Goal: Book appointment/travel/reservation

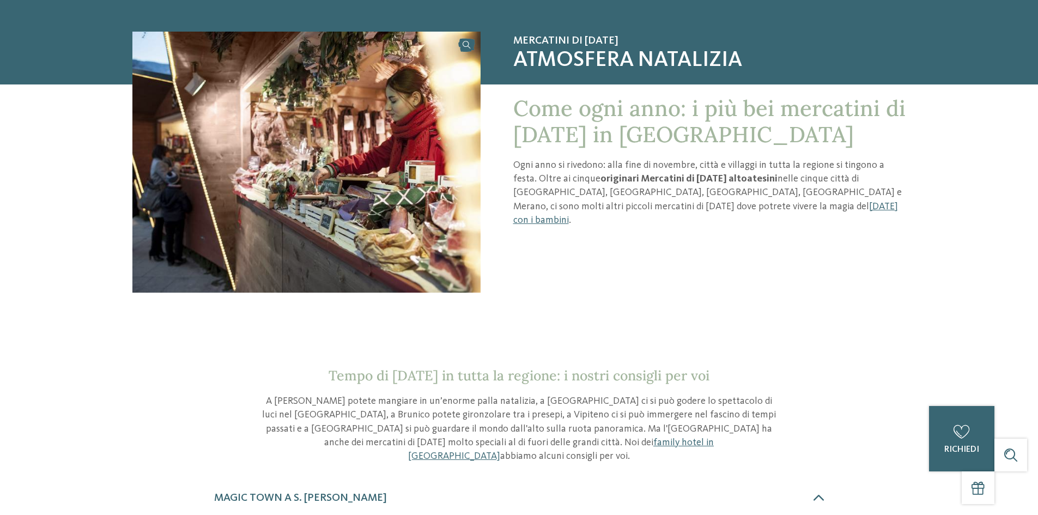
scroll to position [182, 0]
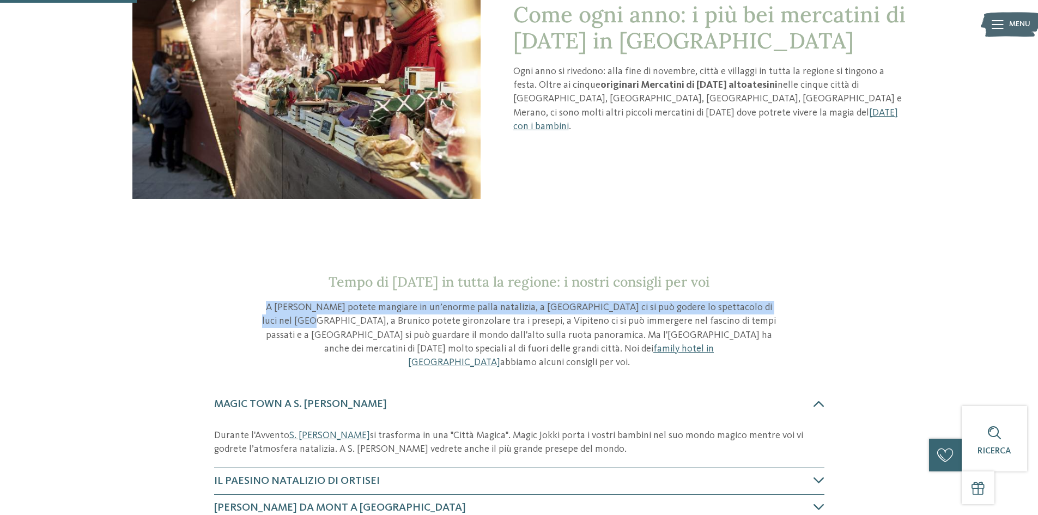
drag, startPoint x: 259, startPoint y: 308, endPoint x: 794, endPoint y: 308, distance: 534.7
click at [794, 308] on section "Tempo di [DATE] in tutta la regione: i nostri consigli per voi A Merano potete …" at bounding box center [519, 322] width 741 height 96
click at [720, 308] on p "A [PERSON_NAME] potete mangiare in un’enorme palla natalizia, a [GEOGRAPHIC_DAT…" at bounding box center [520, 335] width 518 height 69
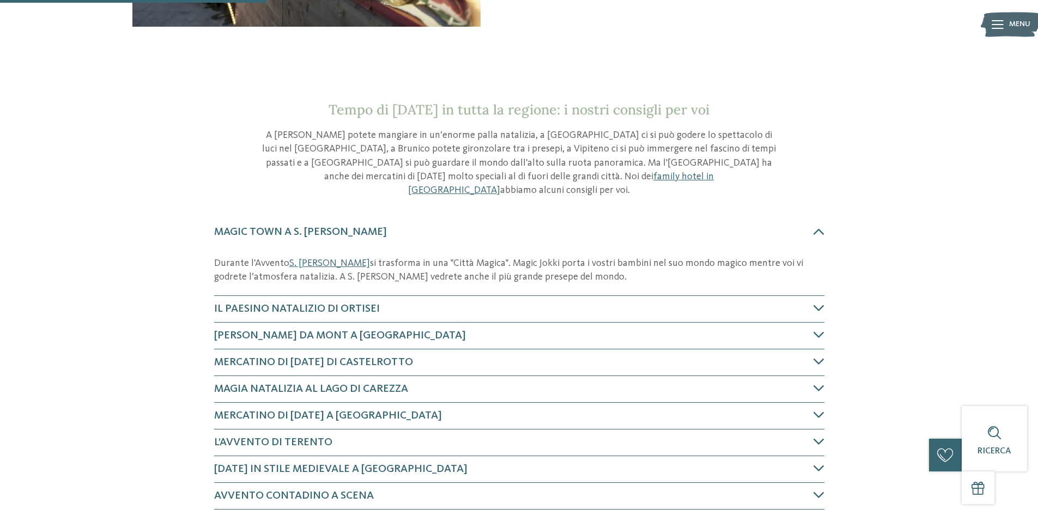
scroll to position [364, 0]
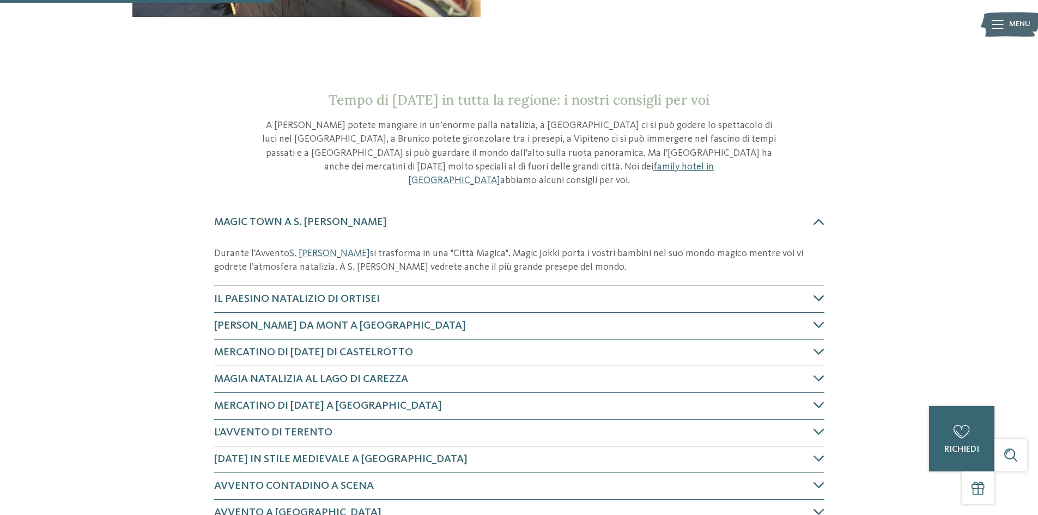
click at [391, 292] on h4 "Il paesino natalizio di Ortisei" at bounding box center [514, 299] width 600 height 15
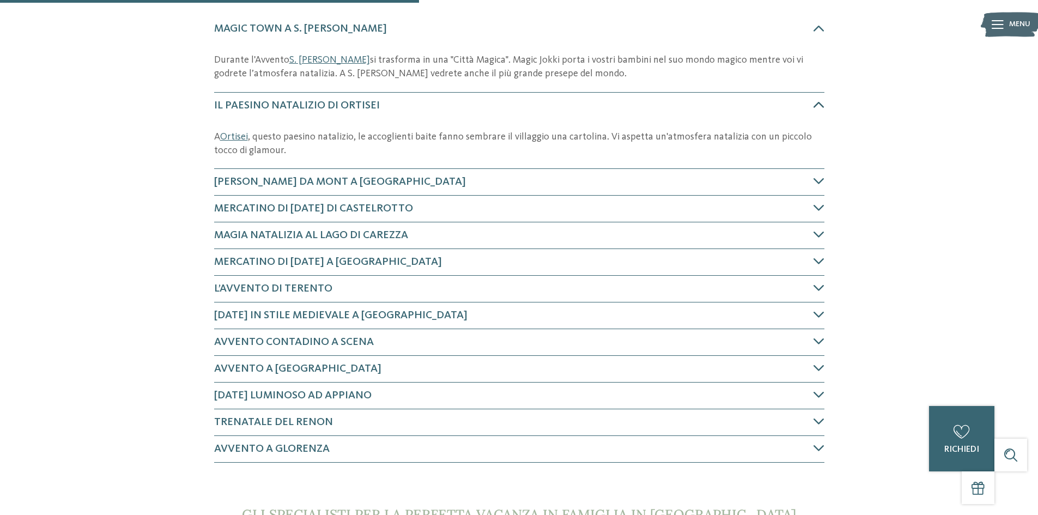
scroll to position [576, 0]
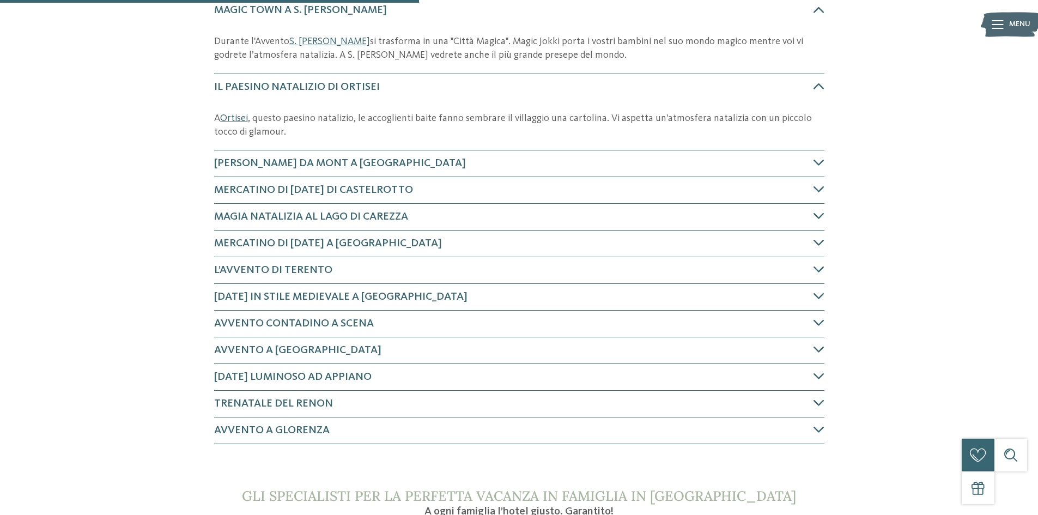
click at [238, 113] on link "Ortisei" at bounding box center [234, 118] width 28 height 10
click at [298, 398] on span "Trenatale del Renon" at bounding box center [273, 403] width 119 height 11
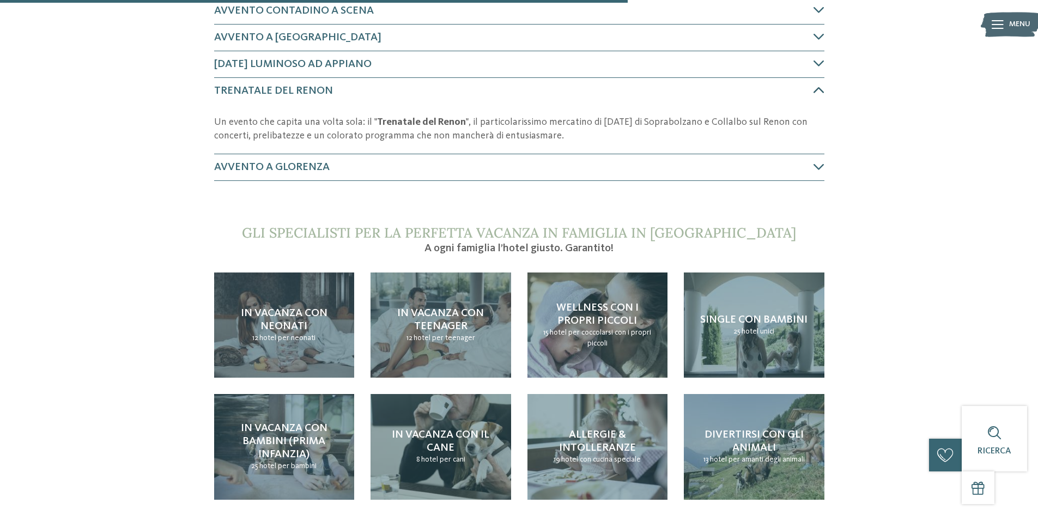
scroll to position [893, 0]
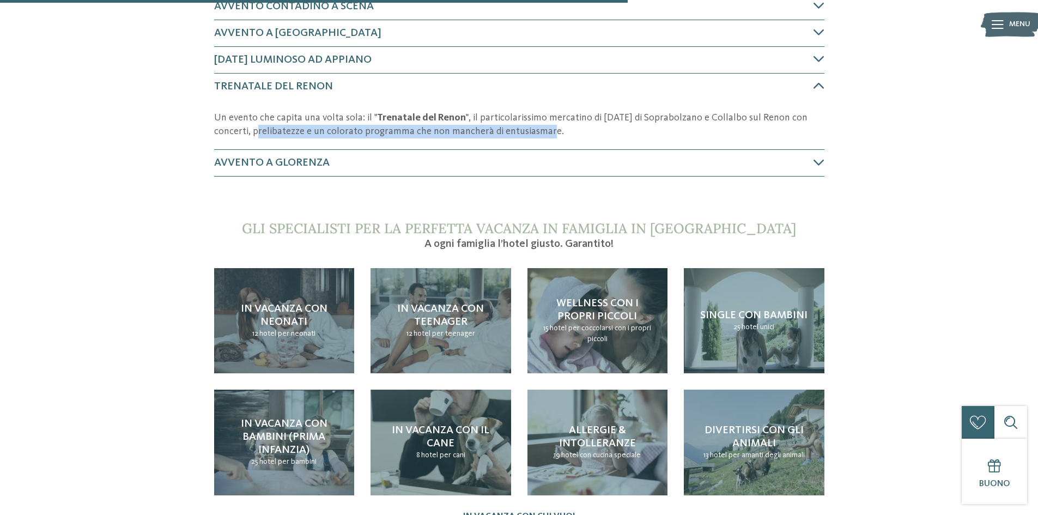
drag, startPoint x: 220, startPoint y: 116, endPoint x: 506, endPoint y: 116, distance: 286.2
click at [506, 116] on p "Un evento che capita una volta sola: il " Trenatale del Renon ", il particolari…" at bounding box center [519, 124] width 610 height 27
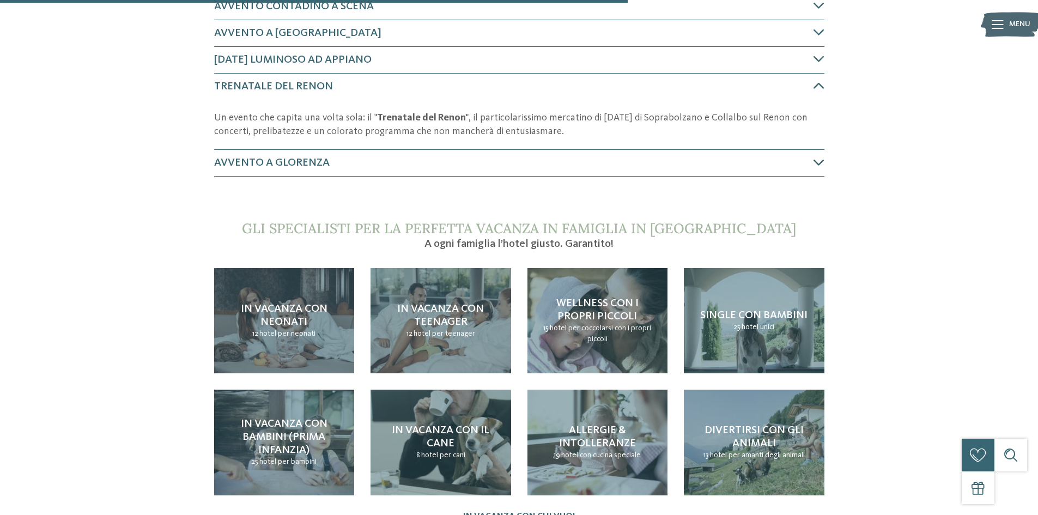
click at [244, 155] on h4 "Avvento a Glorenza" at bounding box center [514, 162] width 600 height 15
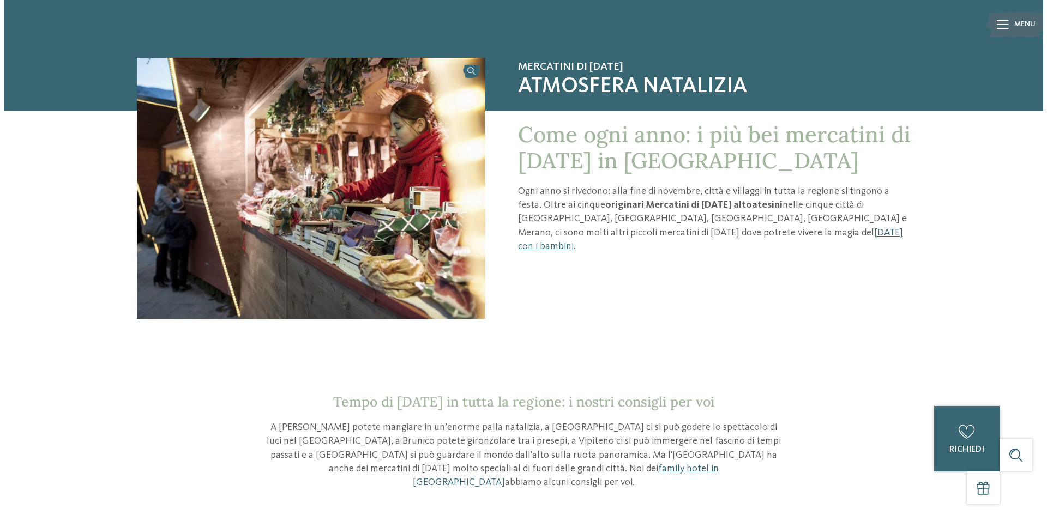
scroll to position [61, 0]
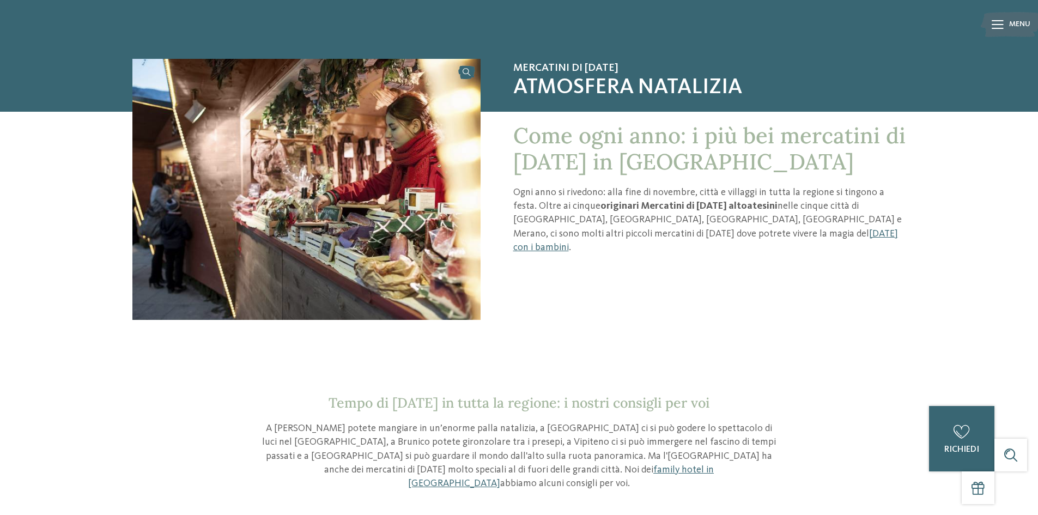
click at [997, 27] on icon at bounding box center [998, 24] width 12 height 9
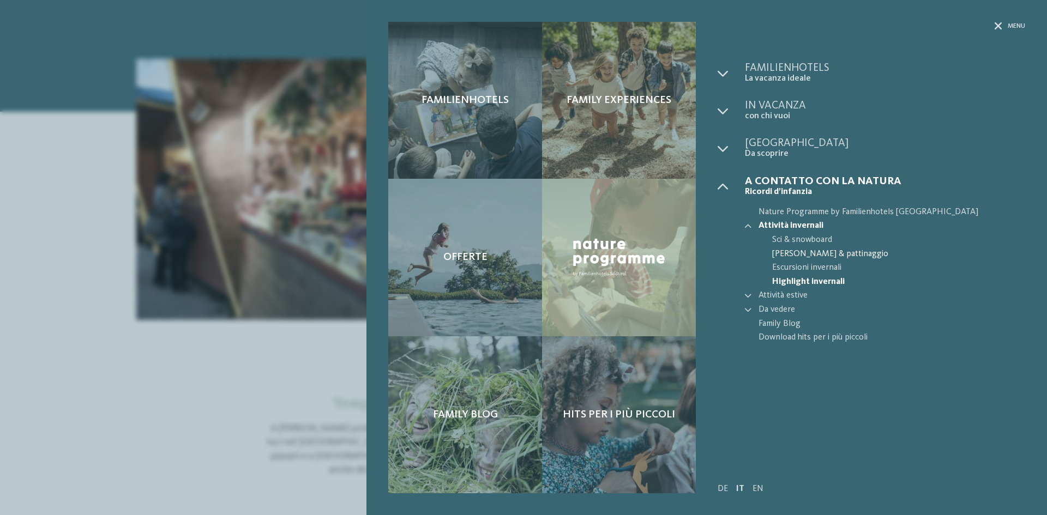
click at [803, 252] on span "[PERSON_NAME] & pattinaggio" at bounding box center [898, 254] width 253 height 14
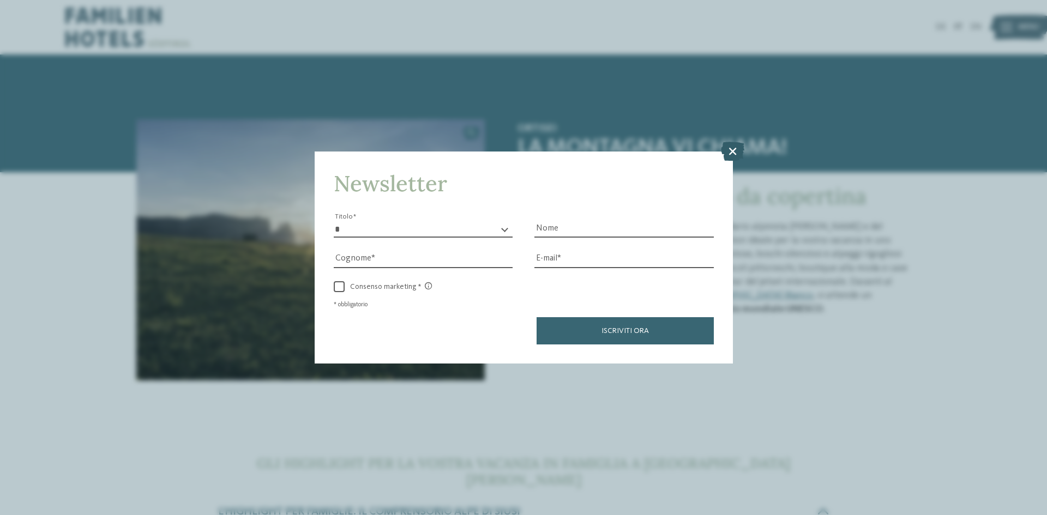
click at [728, 154] on icon at bounding box center [732, 151] width 23 height 19
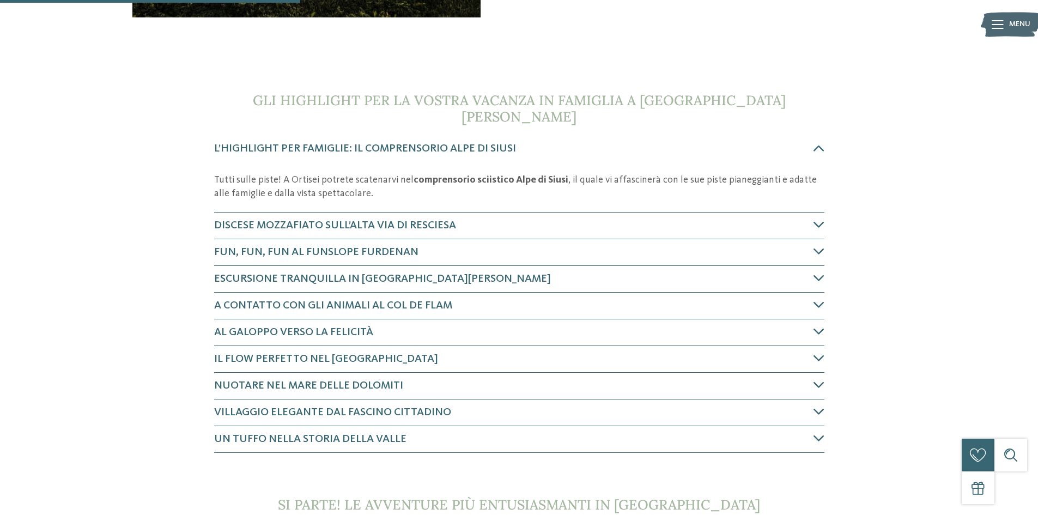
scroll to position [364, 0]
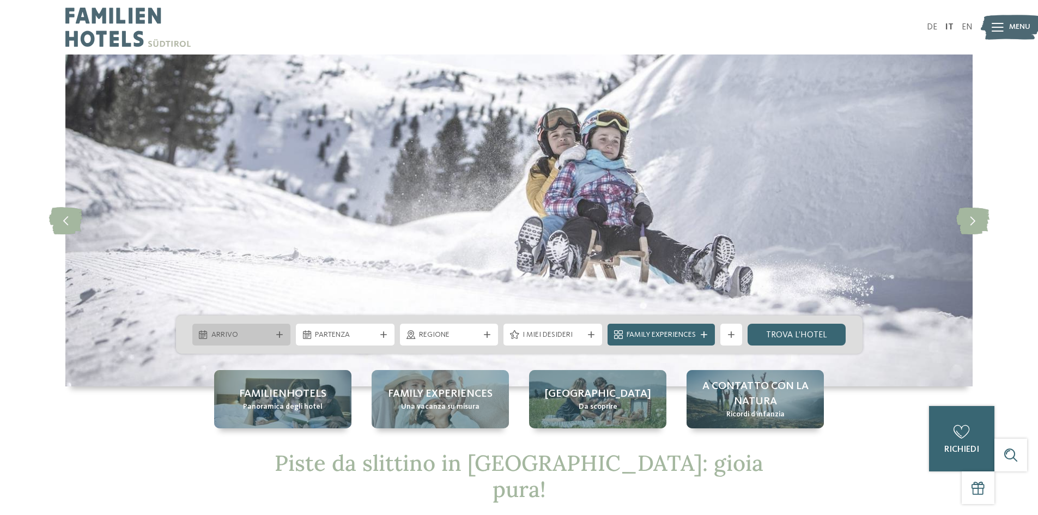
click at [259, 332] on span "Arrivo" at bounding box center [241, 335] width 61 height 11
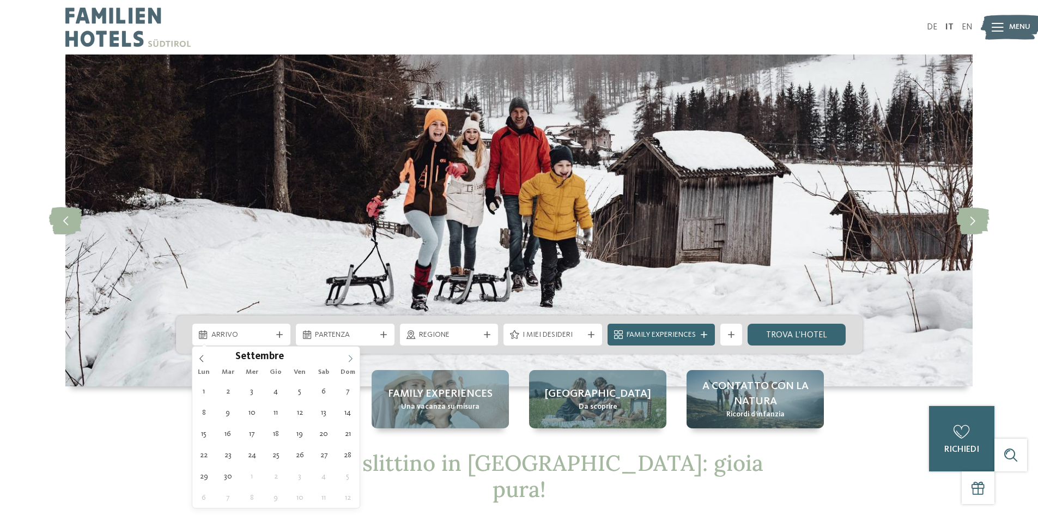
click at [348, 358] on icon at bounding box center [351, 359] width 8 height 8
type div "20.12.2025"
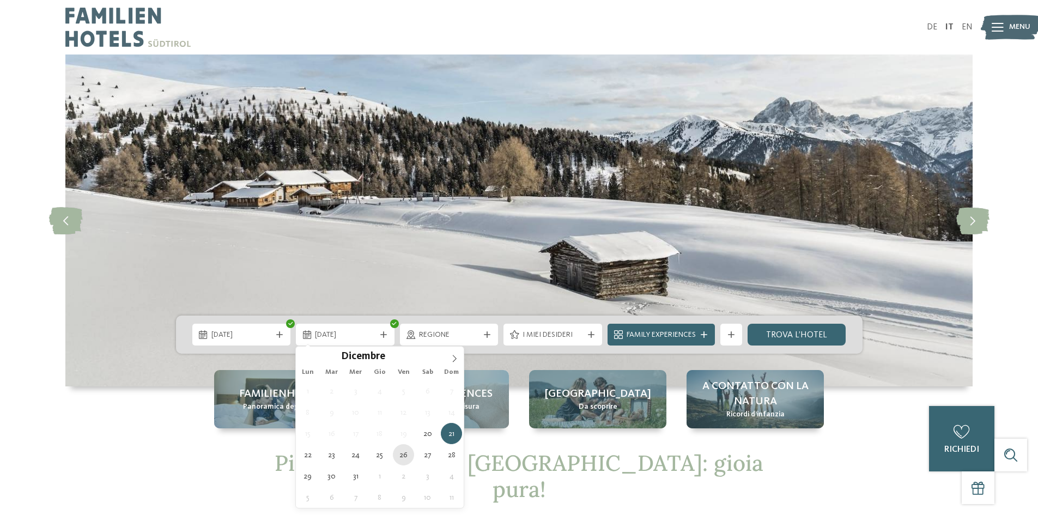
type div "26.12.2025"
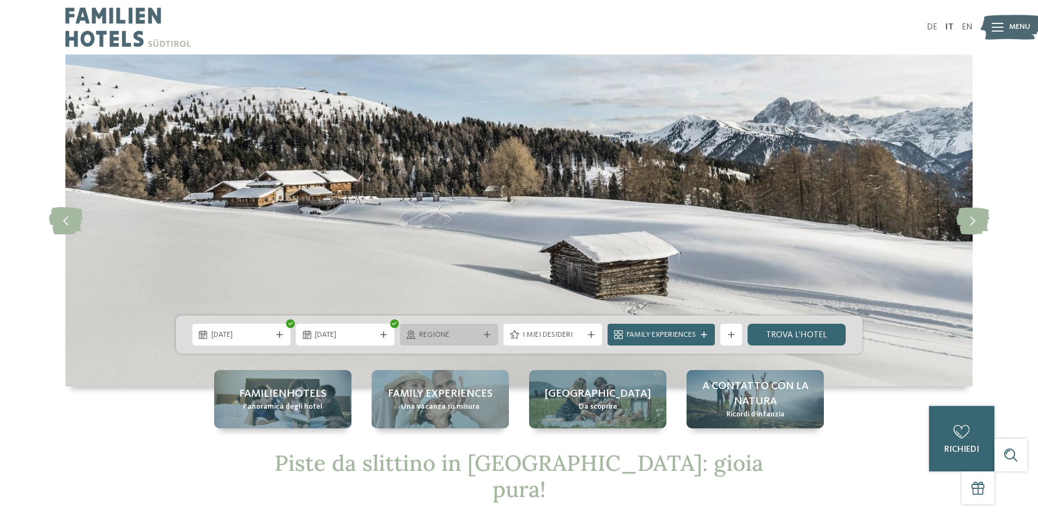
click at [461, 334] on span "Regione" at bounding box center [449, 335] width 61 height 11
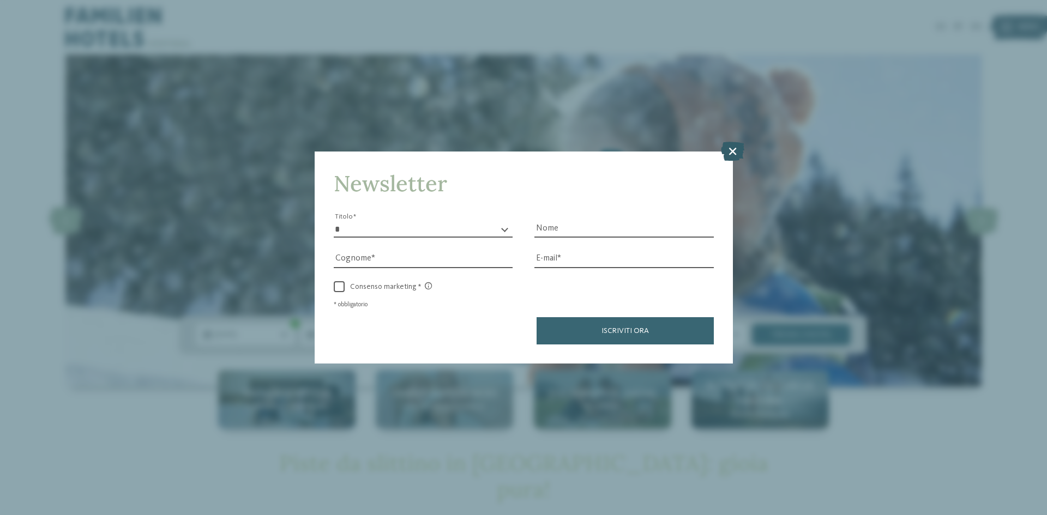
click at [733, 150] on icon at bounding box center [732, 151] width 23 height 19
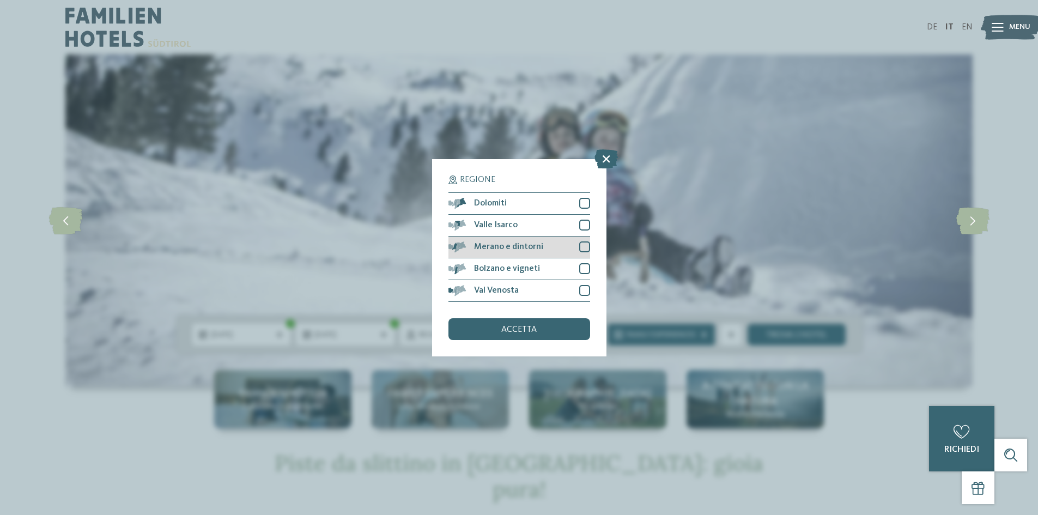
click at [583, 247] on div at bounding box center [584, 246] width 11 height 11
click at [584, 268] on div at bounding box center [584, 268] width 11 height 11
click at [586, 286] on div "Val Venosta" at bounding box center [520, 291] width 142 height 22
click at [584, 202] on div at bounding box center [584, 203] width 11 height 11
click at [572, 336] on div "accetta" at bounding box center [520, 329] width 142 height 22
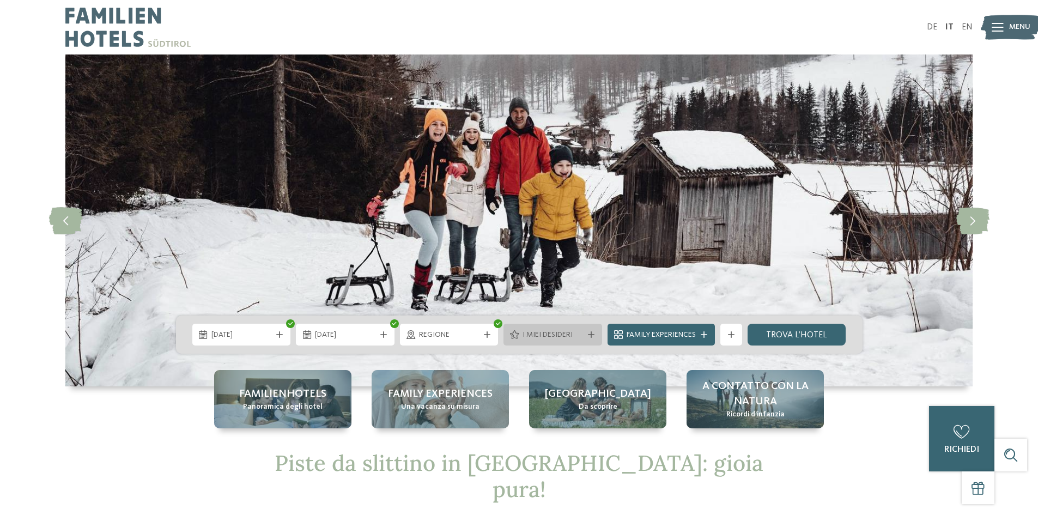
click at [565, 338] on span "I miei desideri" at bounding box center [553, 335] width 61 height 11
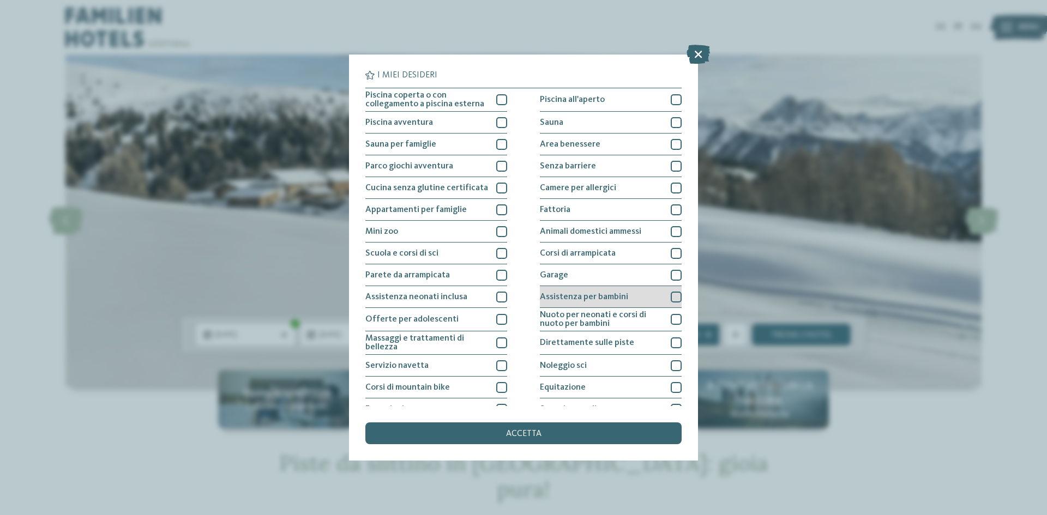
click at [670, 298] on div at bounding box center [675, 297] width 11 height 11
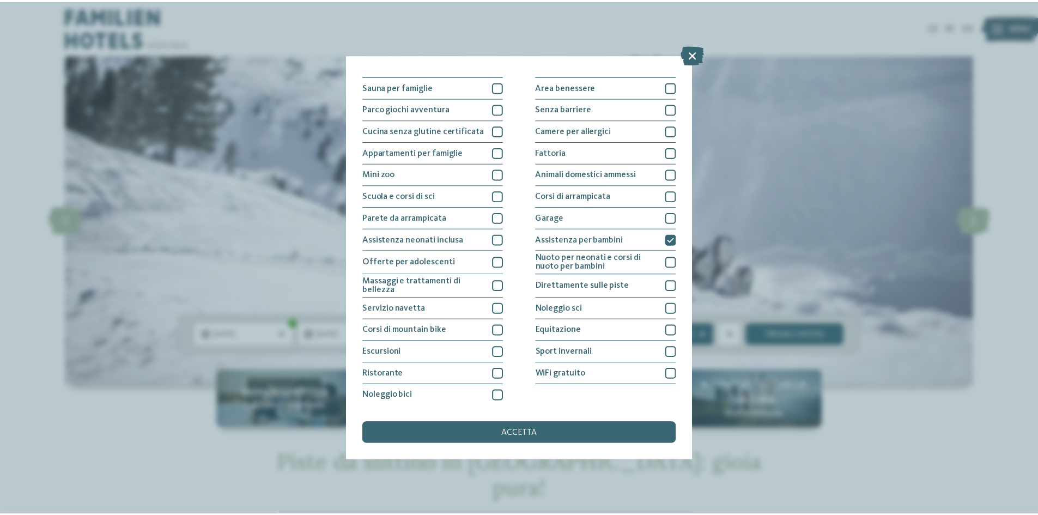
scroll to position [58, 0]
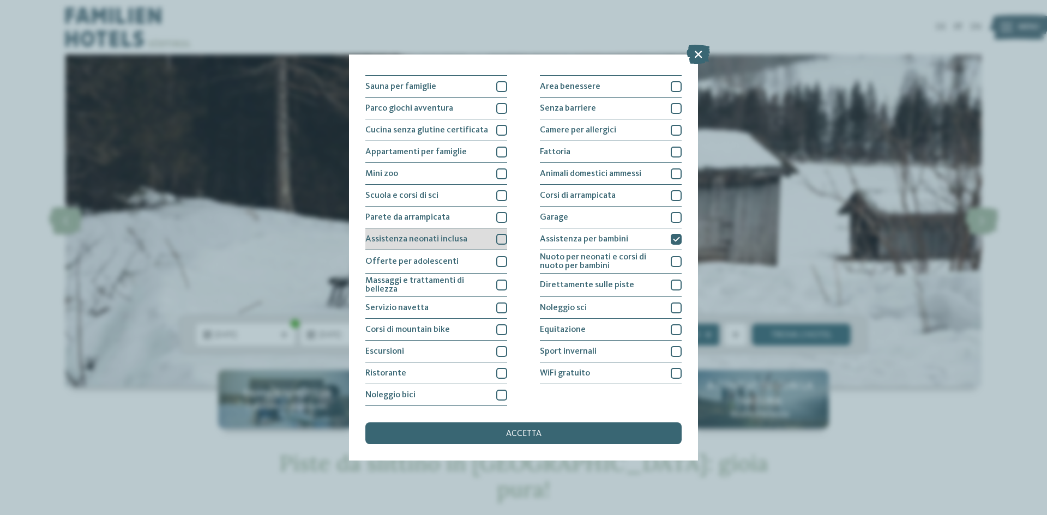
click at [498, 238] on div at bounding box center [501, 239] width 11 height 11
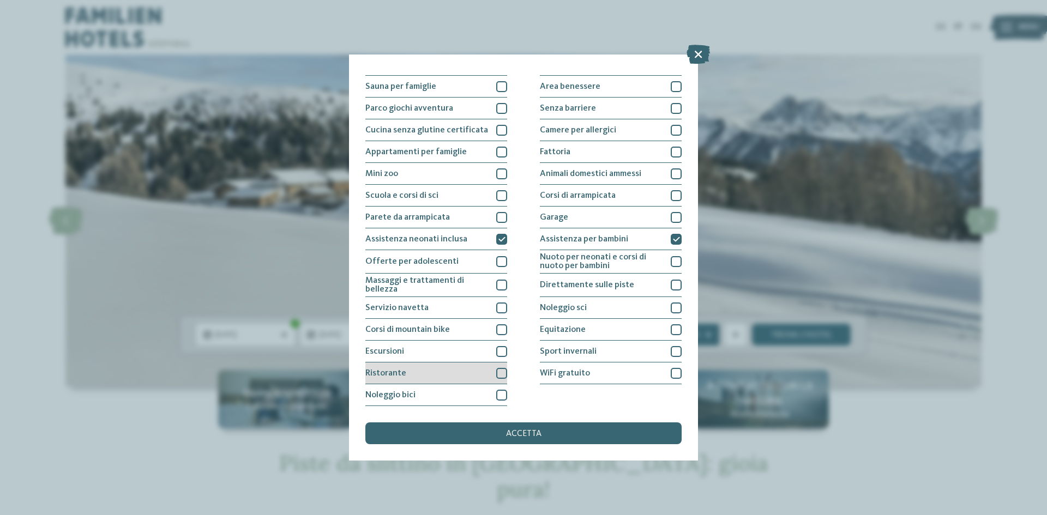
click at [499, 369] on div at bounding box center [501, 373] width 11 height 11
click at [491, 429] on div "accetta" at bounding box center [523, 433] width 316 height 22
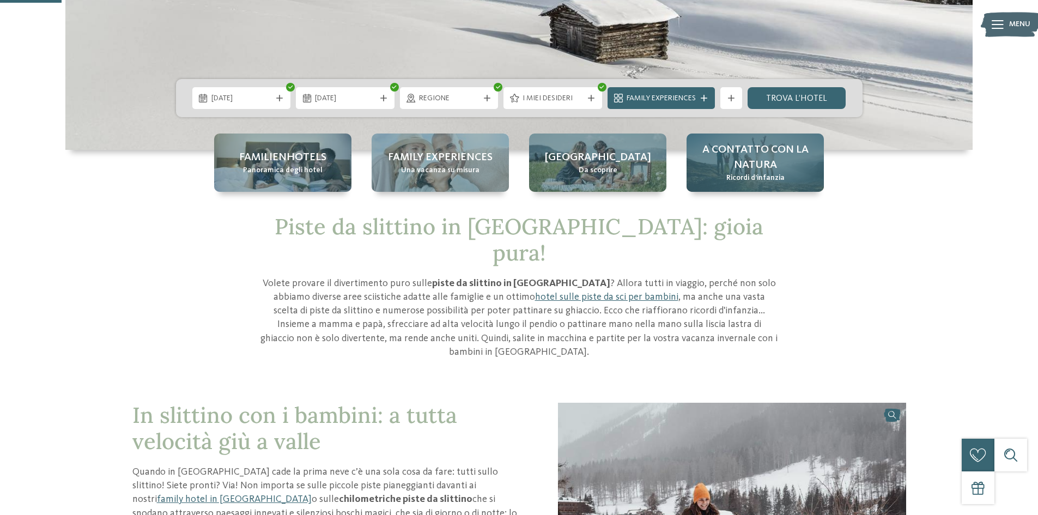
scroll to position [182, 0]
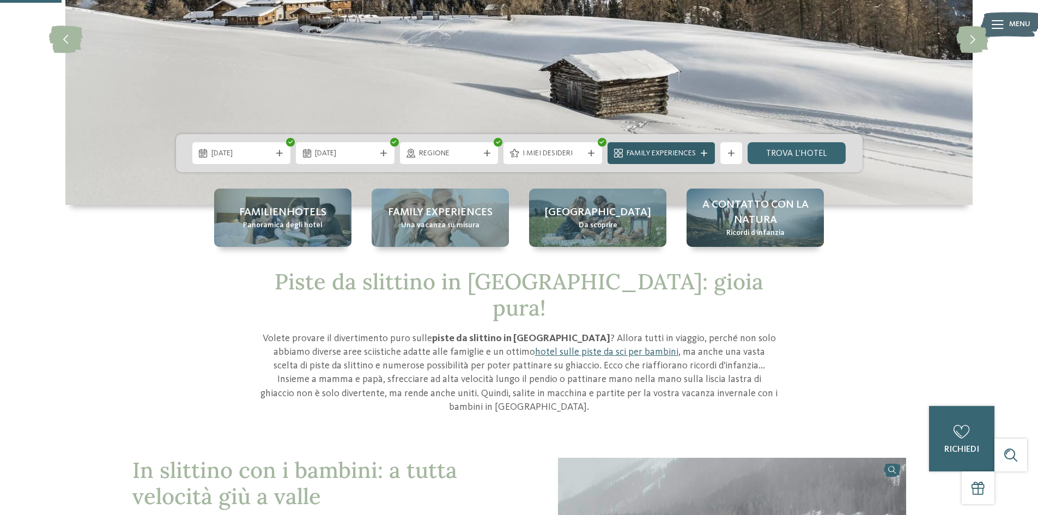
click at [674, 150] on span "Family Experiences" at bounding box center [661, 153] width 69 height 11
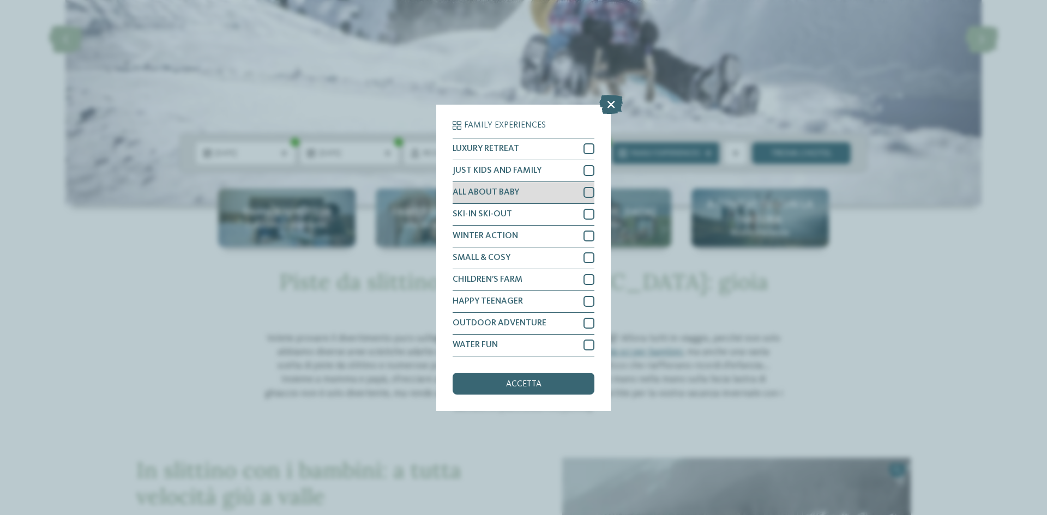
click at [589, 192] on div at bounding box center [588, 192] width 11 height 11
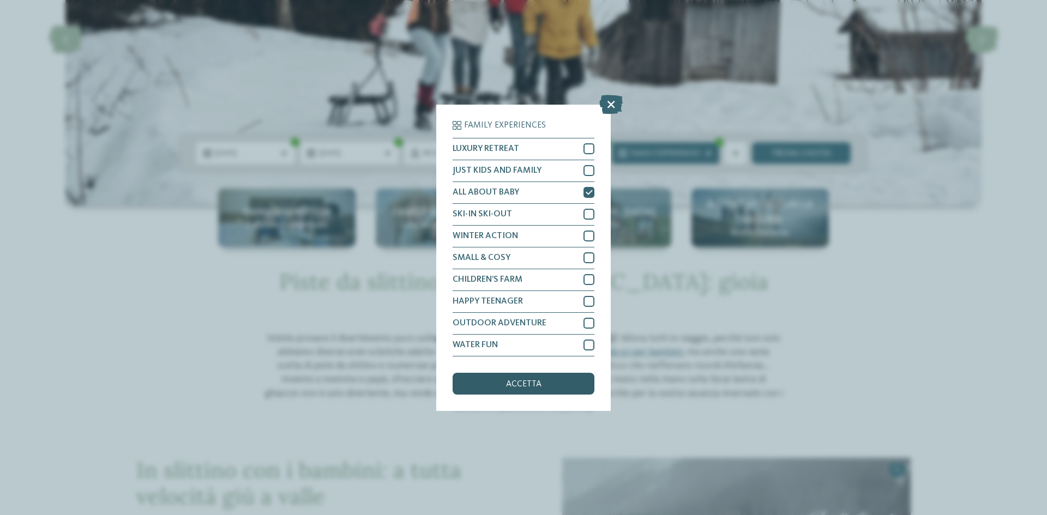
click at [547, 378] on div "accetta" at bounding box center [523, 384] width 142 height 22
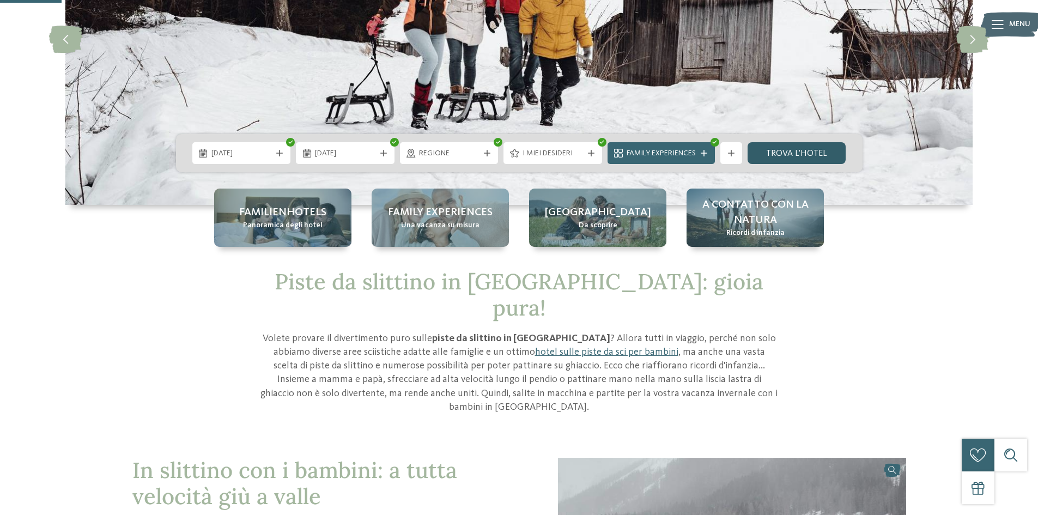
click at [796, 156] on link "trova l’hotel" at bounding box center [797, 153] width 99 height 22
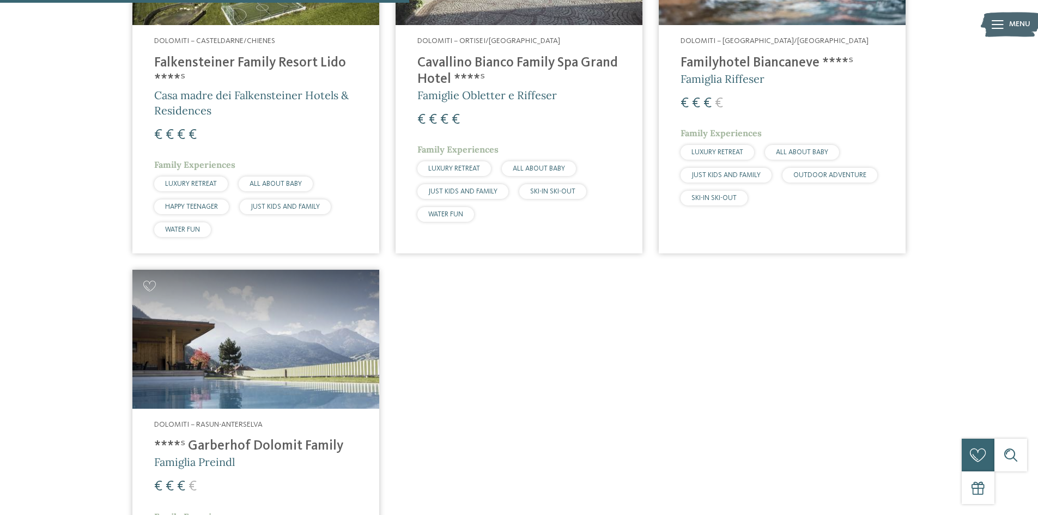
scroll to position [385, 0]
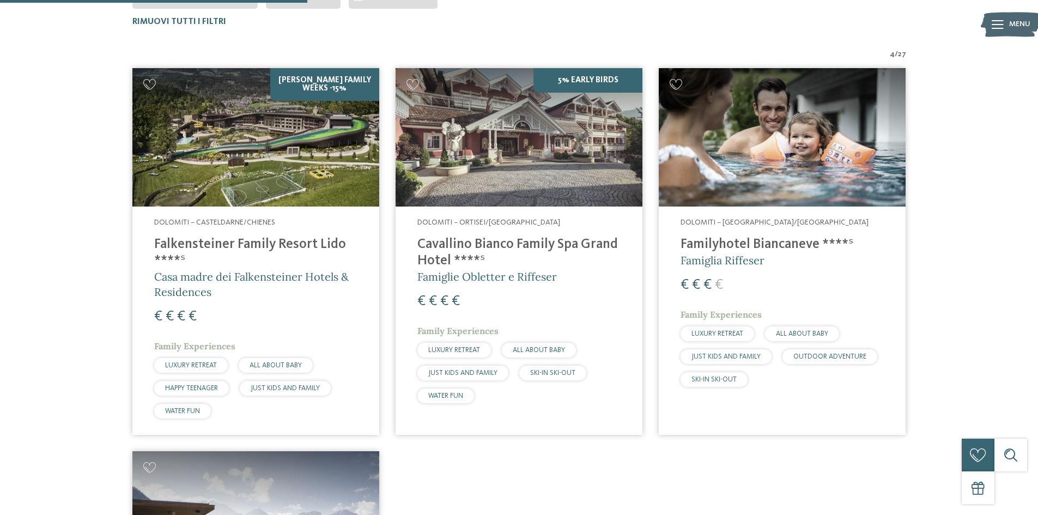
click at [569, 268] on h4 "Cavallino Bianco Family Spa Grand Hotel ****ˢ" at bounding box center [519, 253] width 203 height 33
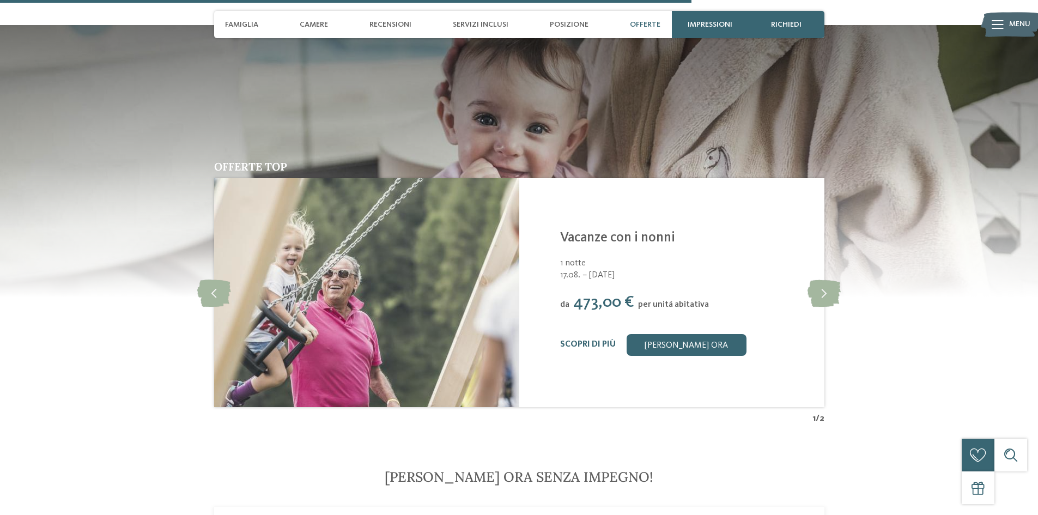
scroll to position [2544, 0]
